Goal: Task Accomplishment & Management: Complete application form

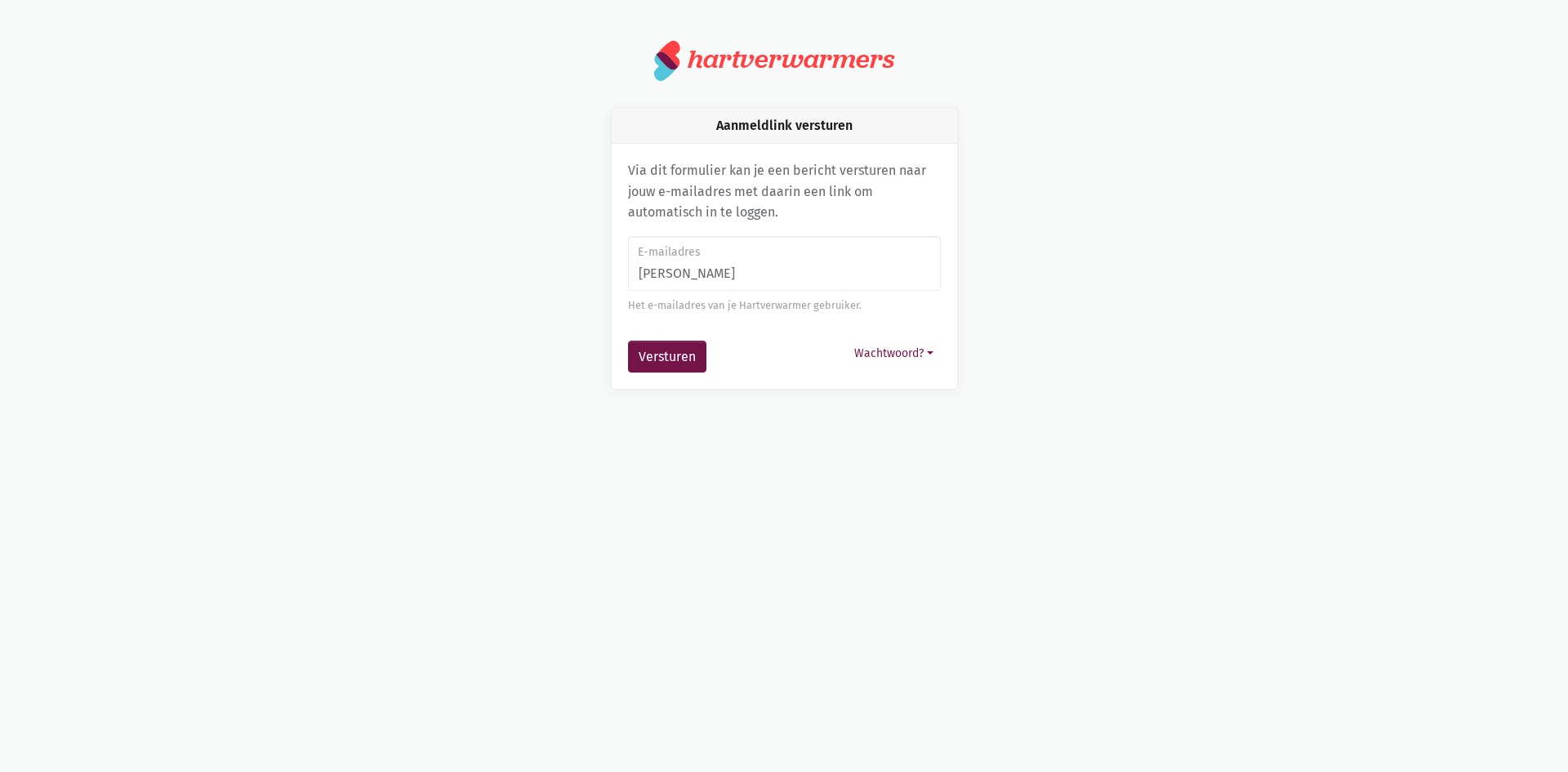
type input "[PERSON_NAME][EMAIL_ADDRESS][DOMAIN_NAME]"
click at [660, 342] on button "Versturen" at bounding box center [667, 357] width 79 height 33
type input "h"
type input "[PERSON_NAME][EMAIL_ADDRESS][DOMAIN_NAME]"
click at [677, 353] on button "Versturen" at bounding box center [667, 357] width 79 height 33
